Goal: Check status

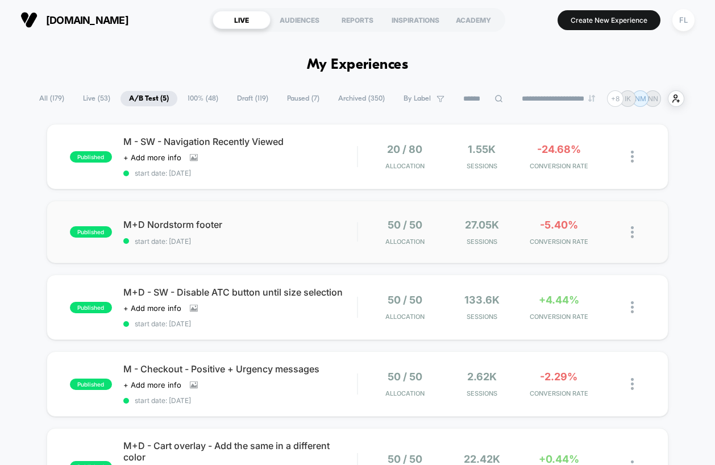
click at [247, 214] on div "published M+D Nordstorm footer start date: [DATE] 50 / 50 Allocation 27.05k Ses…" at bounding box center [358, 232] width 622 height 62
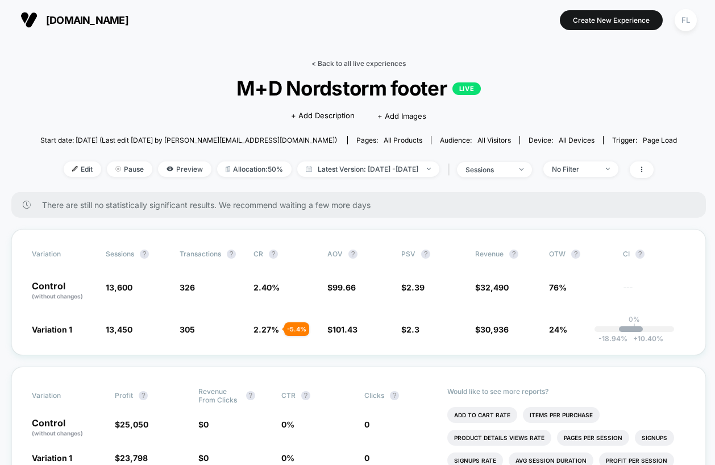
click at [323, 60] on link "< Back to all live experiences" at bounding box center [358, 63] width 94 height 9
